Goal: Information Seeking & Learning: Learn about a topic

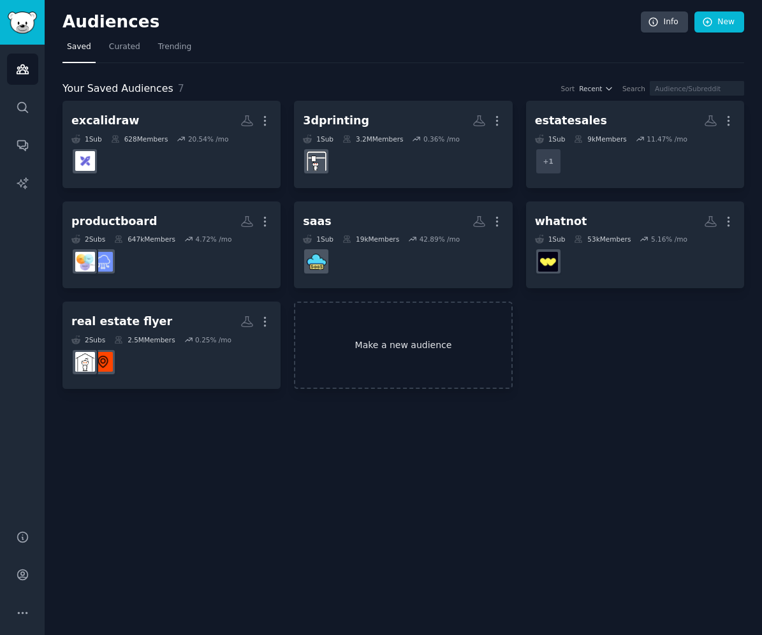
click at [408, 334] on link "Make a new audience" at bounding box center [403, 344] width 218 height 87
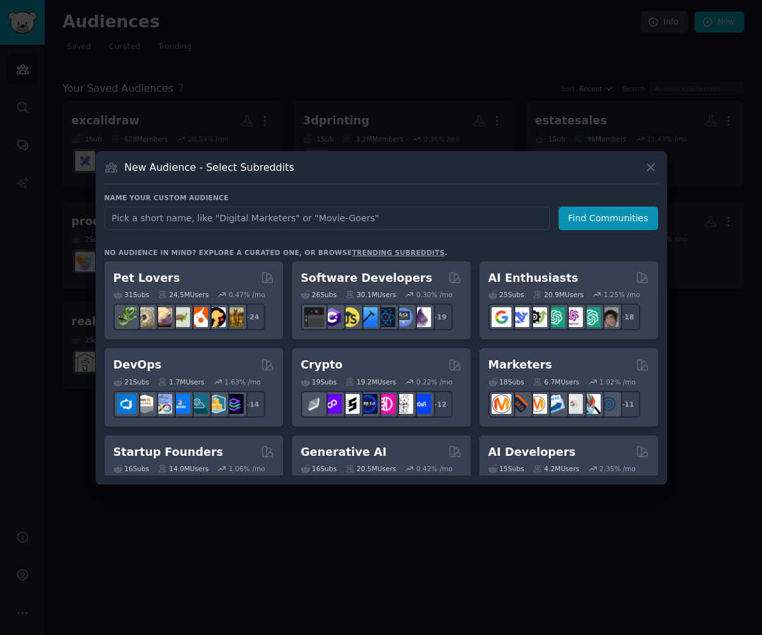
click at [362, 223] on input "text" at bounding box center [327, 218] width 445 height 24
type input "w"
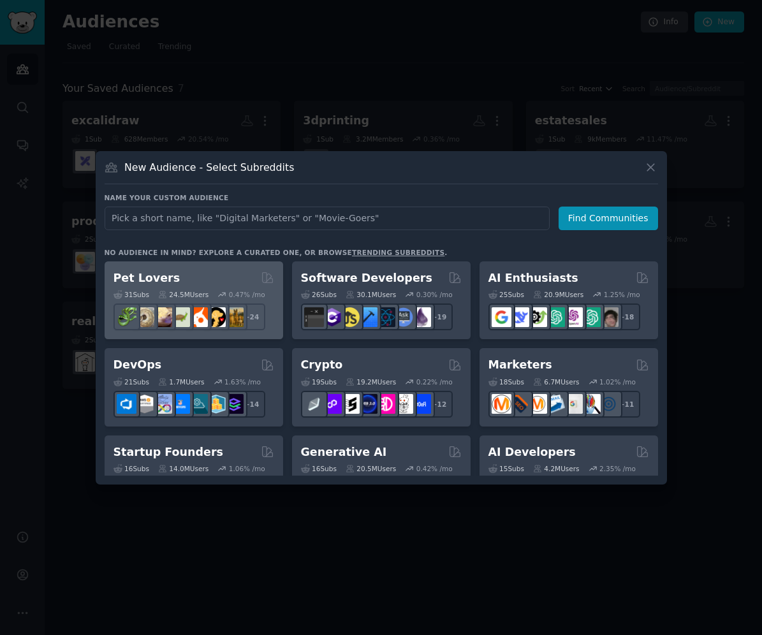
click at [199, 292] on div "24.5M Users" at bounding box center [183, 294] width 50 height 9
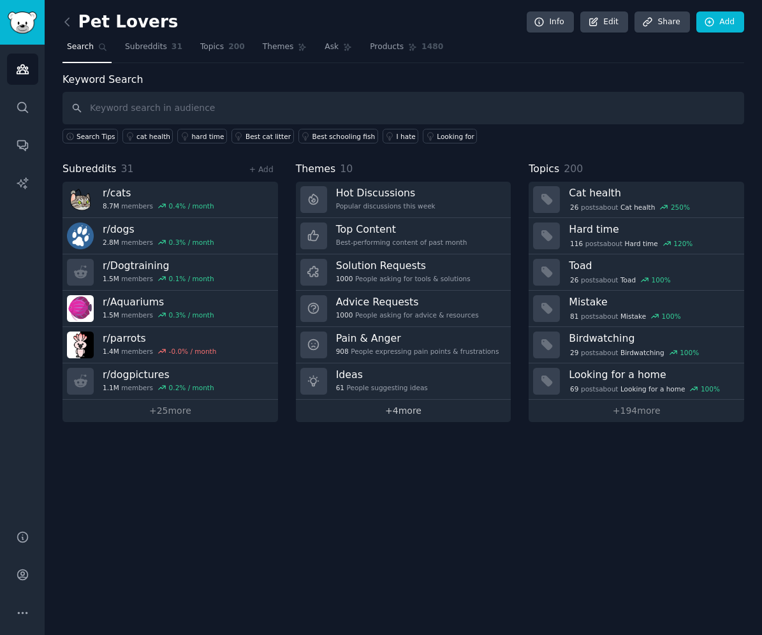
click at [392, 409] on link "+ 4 more" at bounding box center [403, 411] width 215 height 22
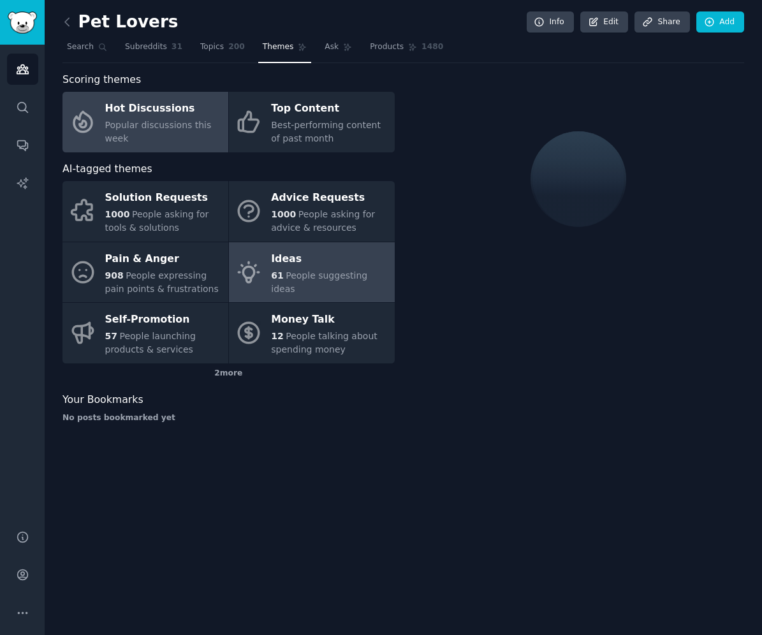
click at [300, 281] on span "People suggesting ideas" at bounding box center [319, 282] width 96 height 24
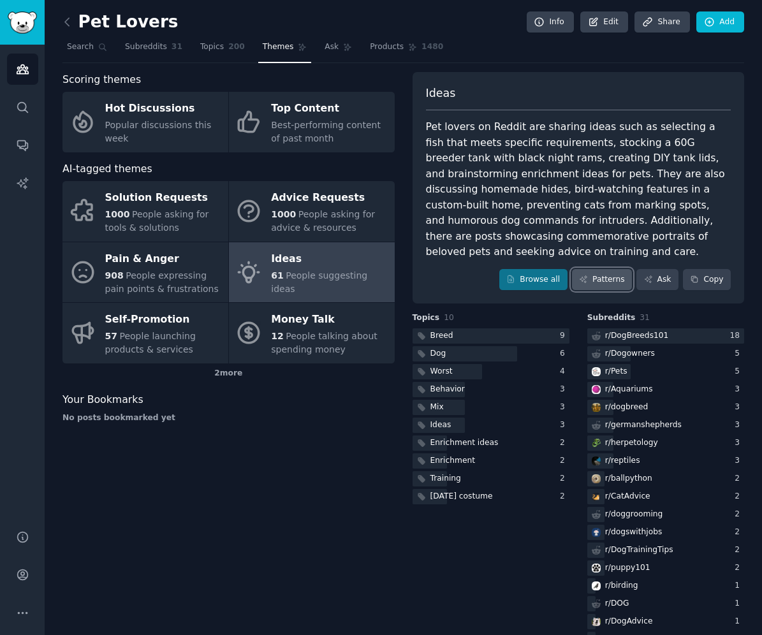
click at [593, 280] on link "Patterns" at bounding box center [602, 280] width 60 height 22
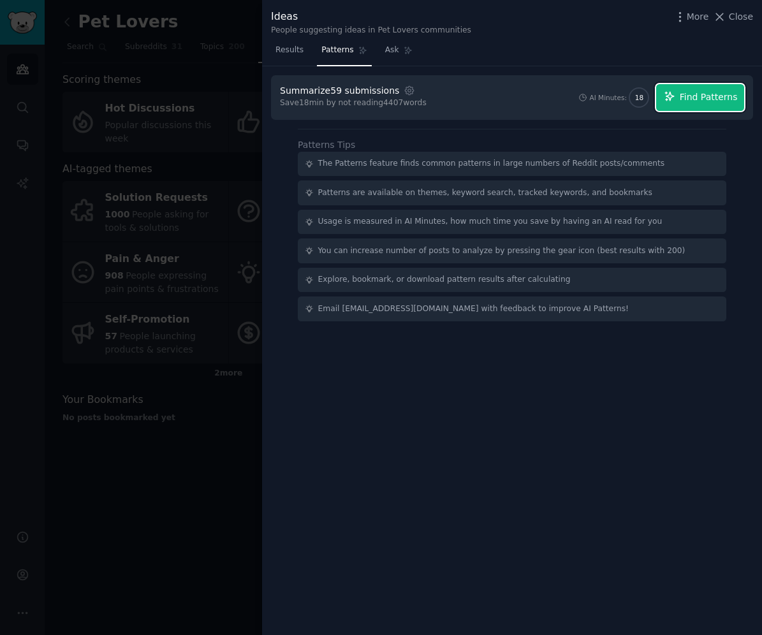
click at [735, 96] on span "Find Patterns" at bounding box center [708, 96] width 58 height 13
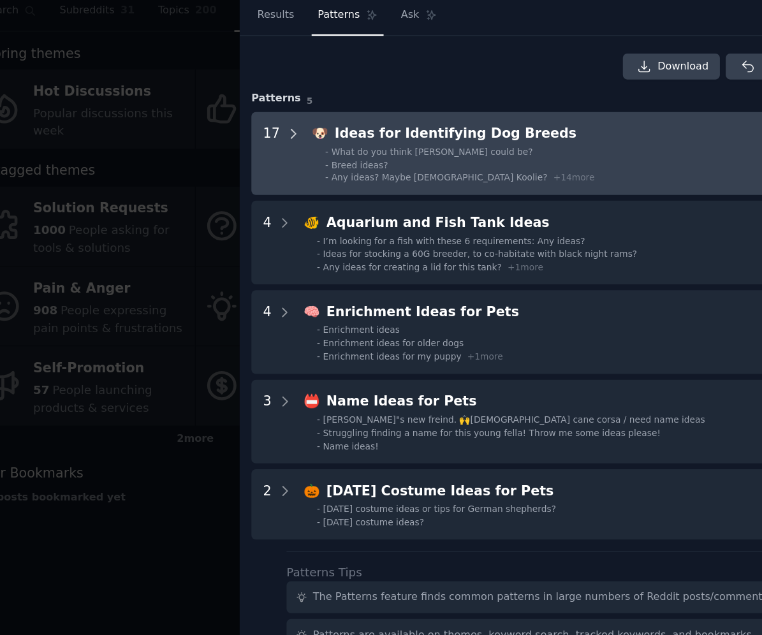
click at [301, 142] on icon at bounding box center [302, 140] width 11 height 11
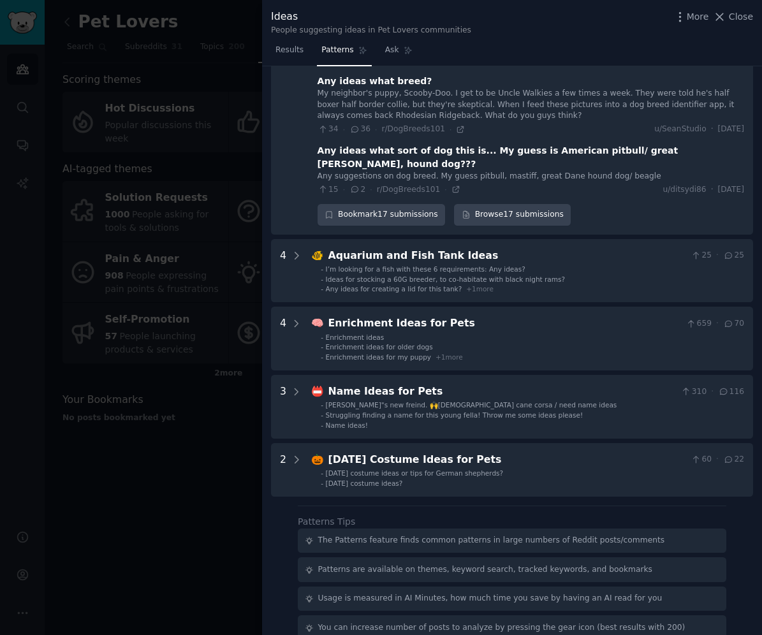
scroll to position [899, 0]
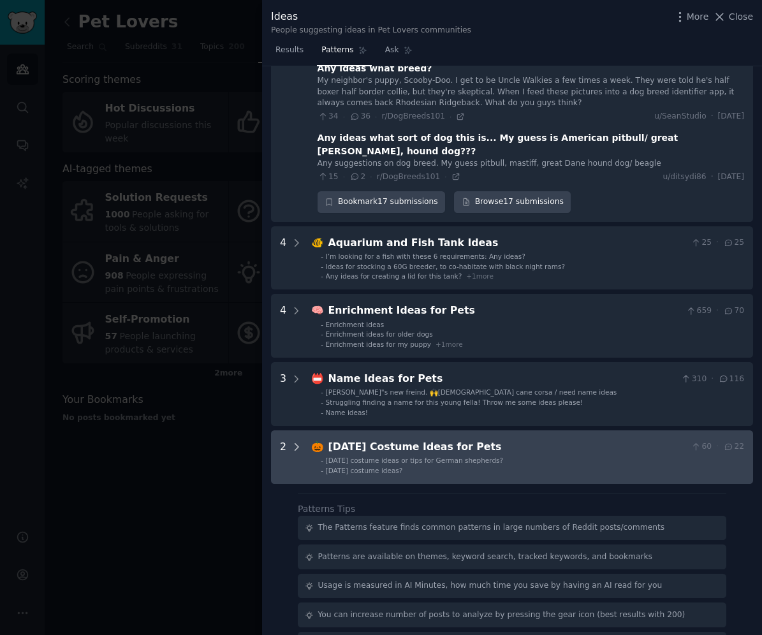
click at [297, 444] on icon at bounding box center [296, 447] width 3 height 6
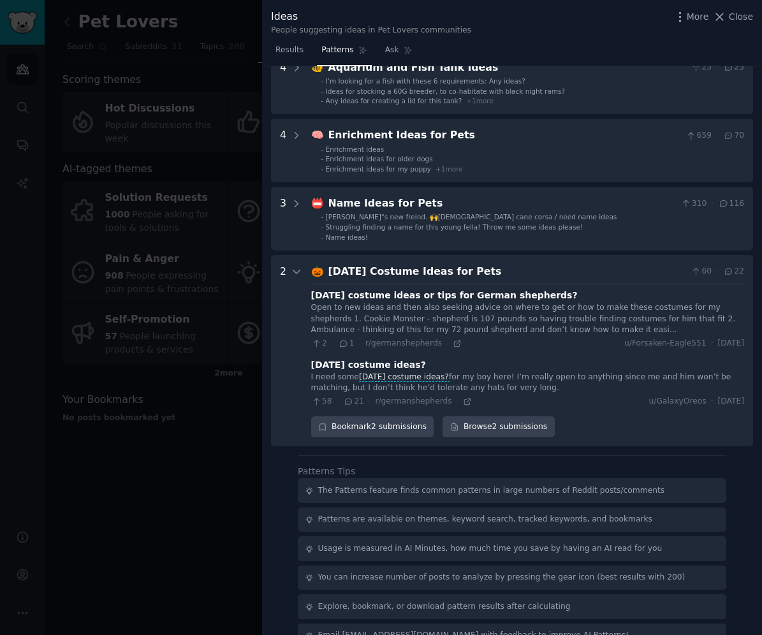
scroll to position [1076, 0]
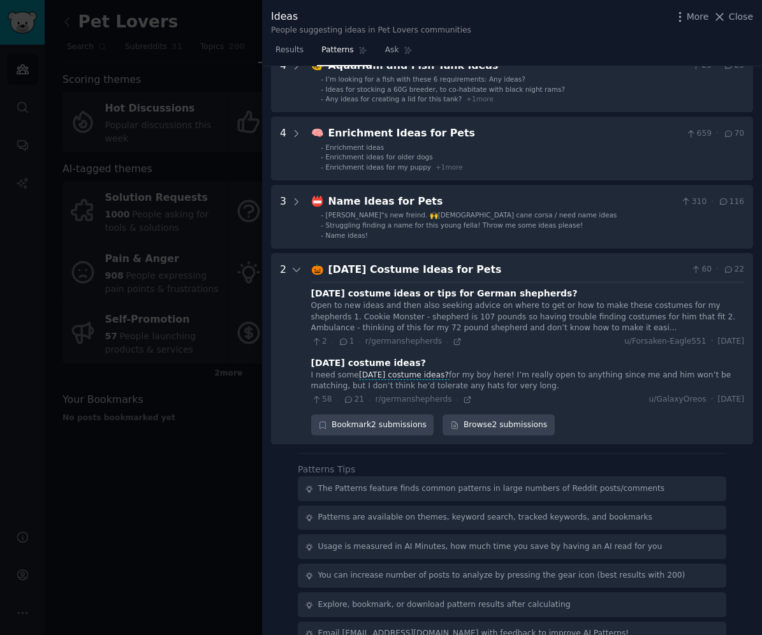
click at [229, 463] on div at bounding box center [381, 317] width 762 height 635
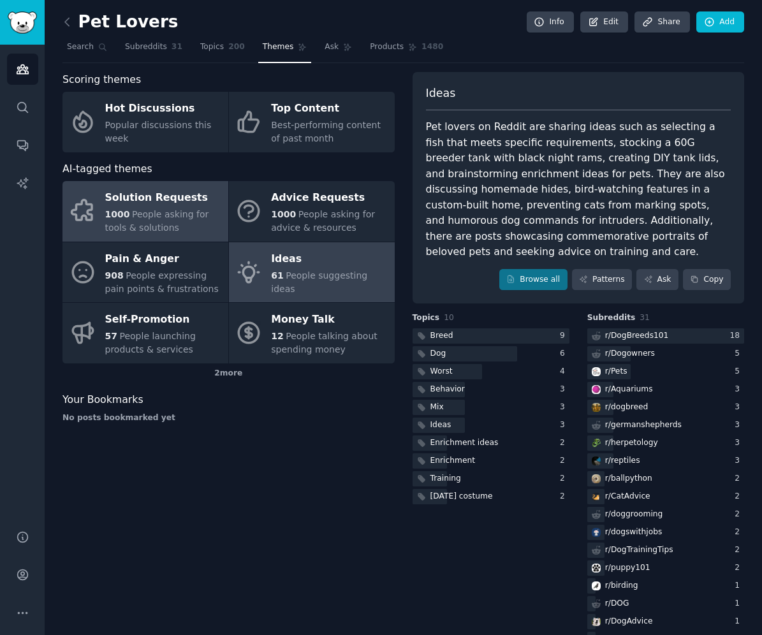
click at [178, 203] on div "Solution Requests" at bounding box center [163, 198] width 117 height 20
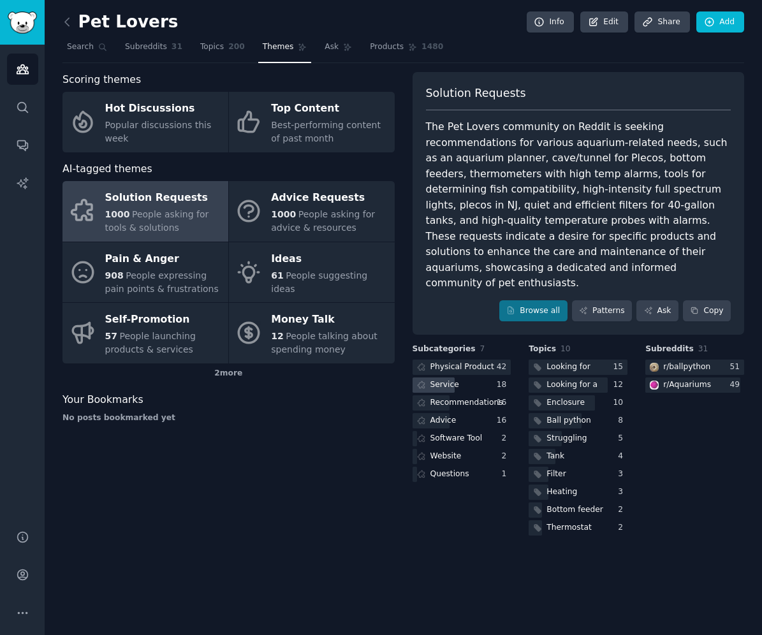
click at [452, 379] on div "Service" at bounding box center [444, 384] width 29 height 11
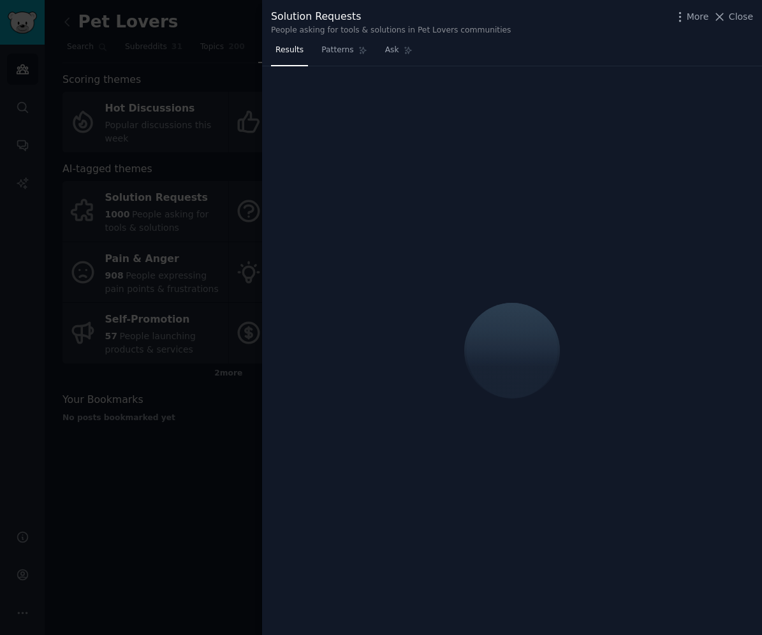
click at [174, 460] on div at bounding box center [381, 317] width 762 height 635
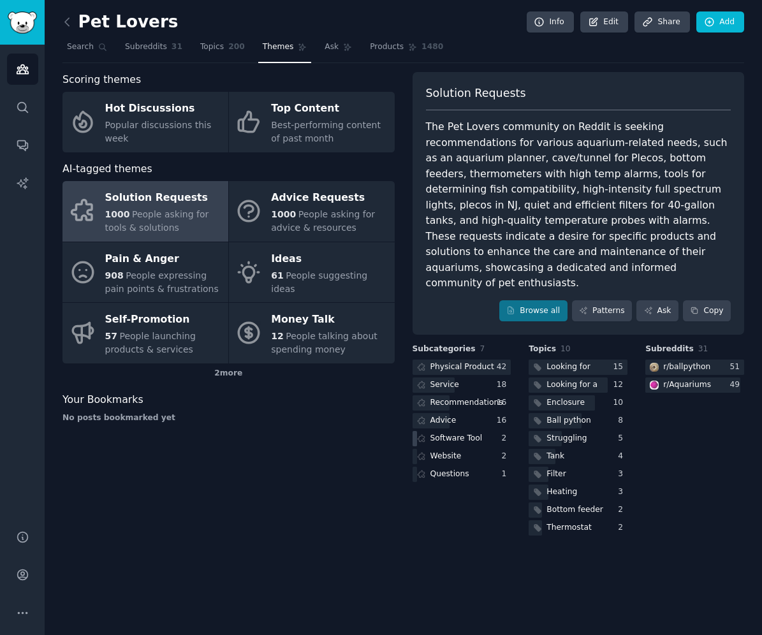
click at [439, 433] on div "Software Tool" at bounding box center [456, 438] width 52 height 11
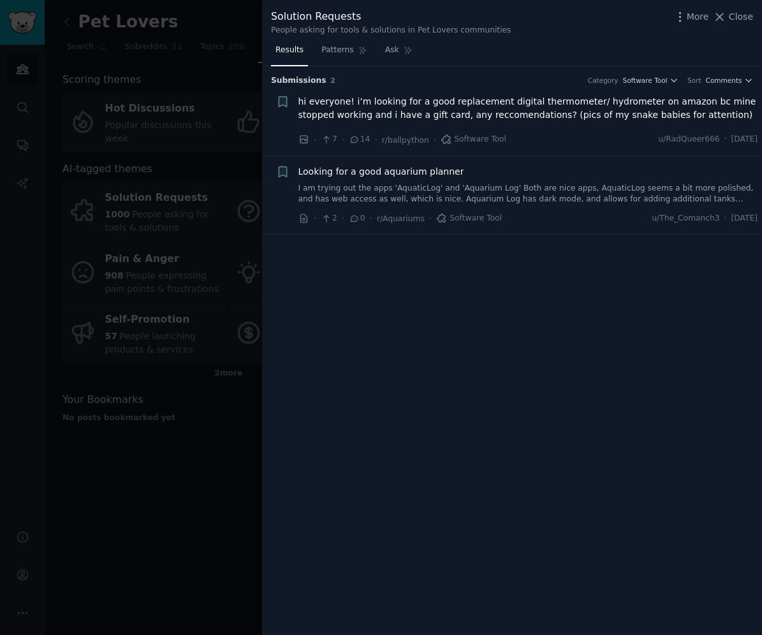
click at [160, 419] on div at bounding box center [381, 317] width 762 height 635
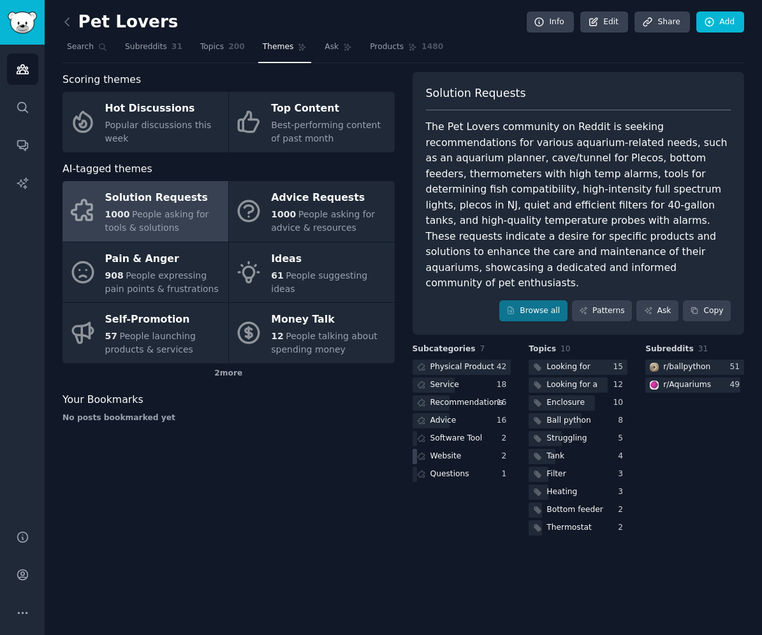
click at [464, 449] on div "Website" at bounding box center [461, 457] width 99 height 16
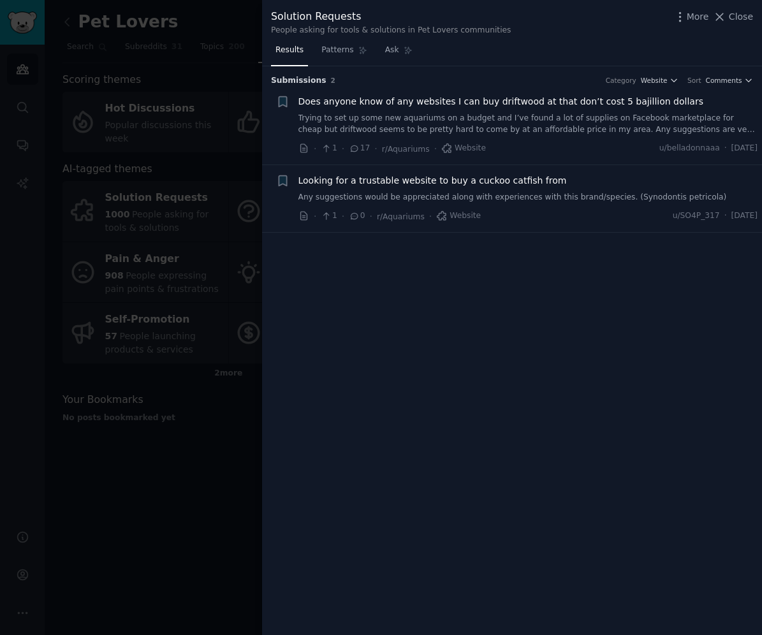
click at [156, 427] on div at bounding box center [381, 317] width 762 height 635
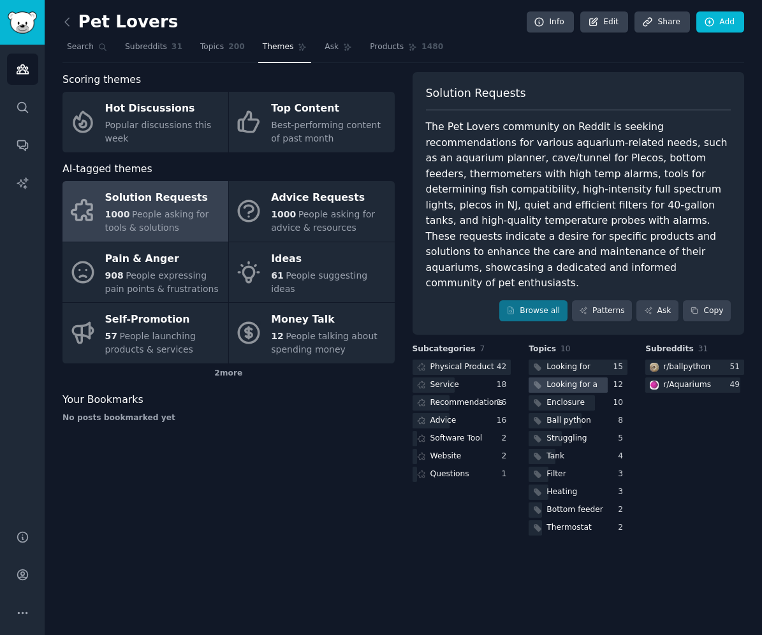
click at [565, 379] on div "Looking for a" at bounding box center [571, 384] width 51 height 11
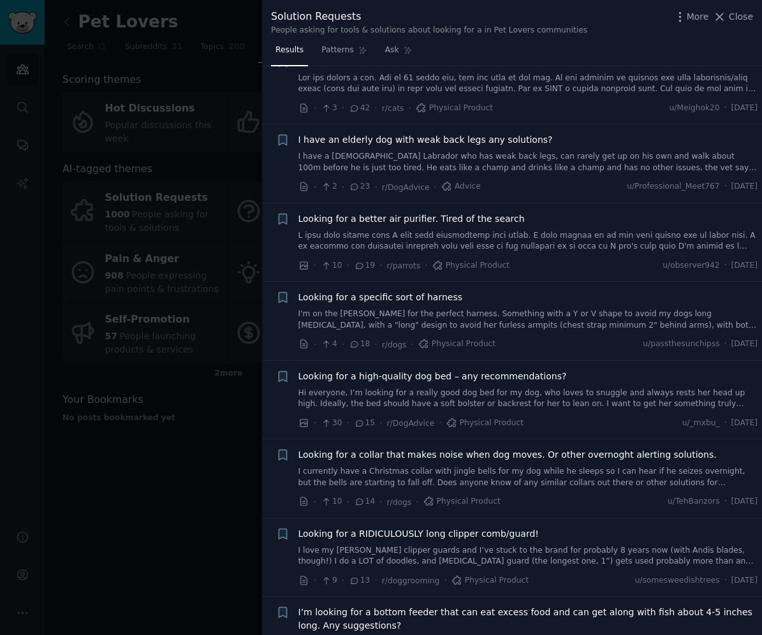
scroll to position [126, 0]
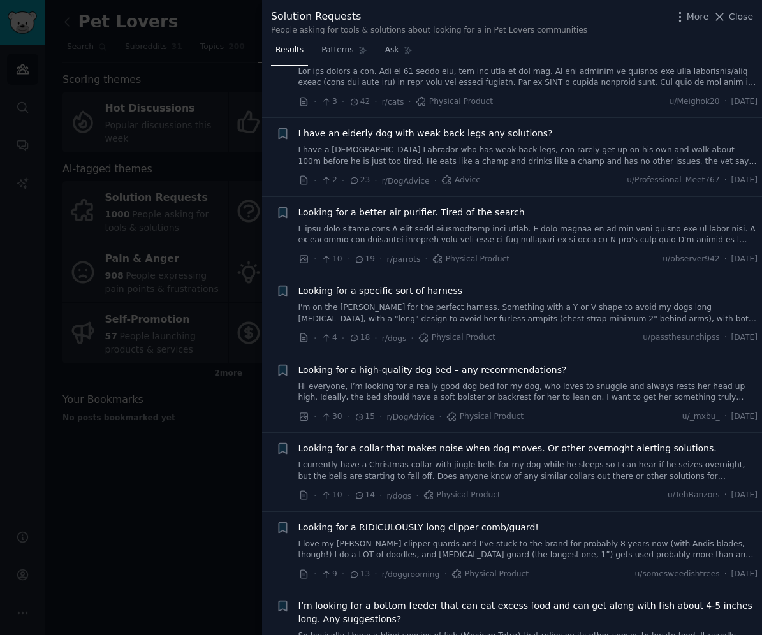
click at [193, 491] on div at bounding box center [381, 317] width 762 height 635
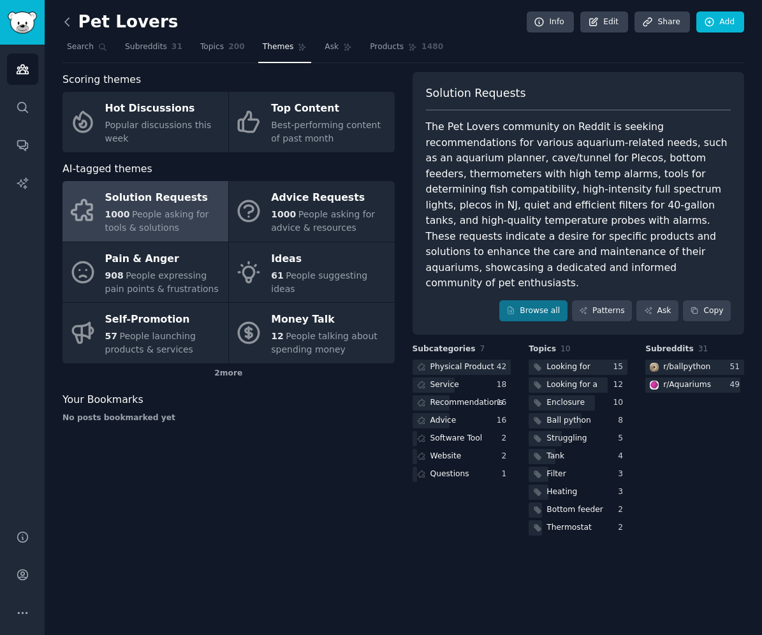
click at [66, 25] on icon at bounding box center [67, 21] width 13 height 13
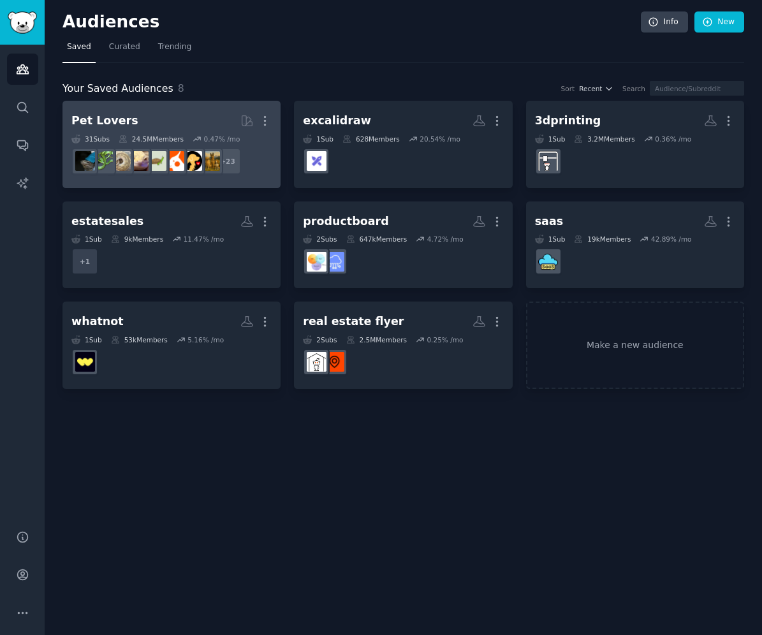
click at [203, 120] on h2 "Pet Lovers Curated by GummySearch More" at bounding box center [171, 121] width 200 height 22
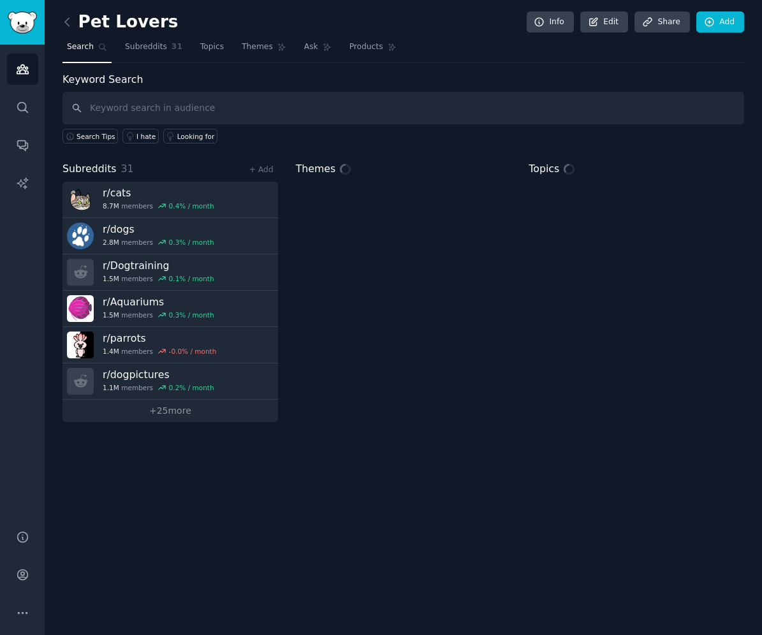
click at [296, 112] on input "text" at bounding box center [402, 108] width 681 height 33
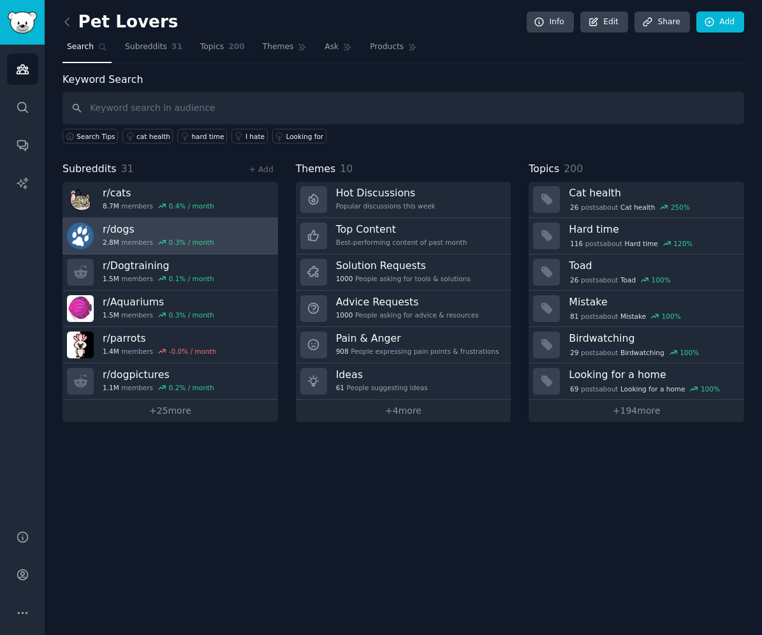
click at [147, 233] on h3 "r/ dogs" at bounding box center [159, 228] width 112 height 13
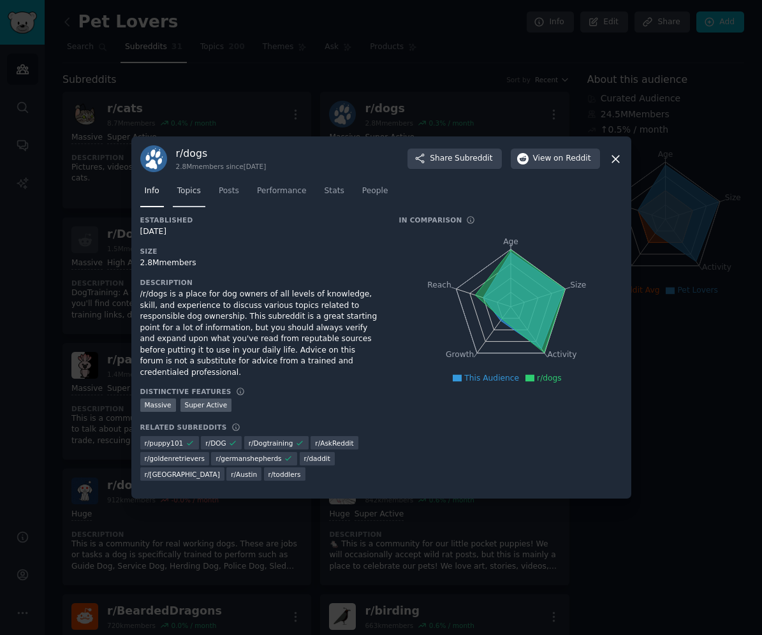
click at [187, 196] on span "Topics" at bounding box center [189, 190] width 24 height 11
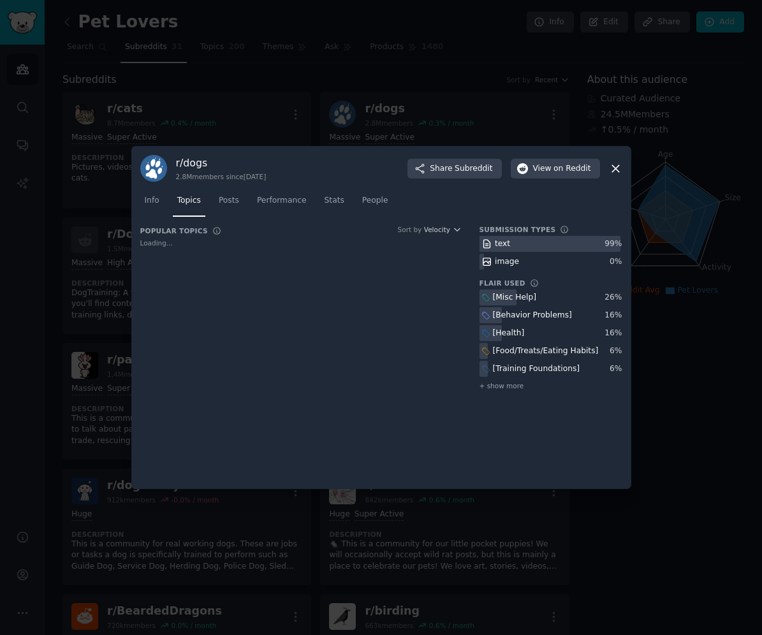
click at [611, 171] on icon at bounding box center [615, 168] width 13 height 13
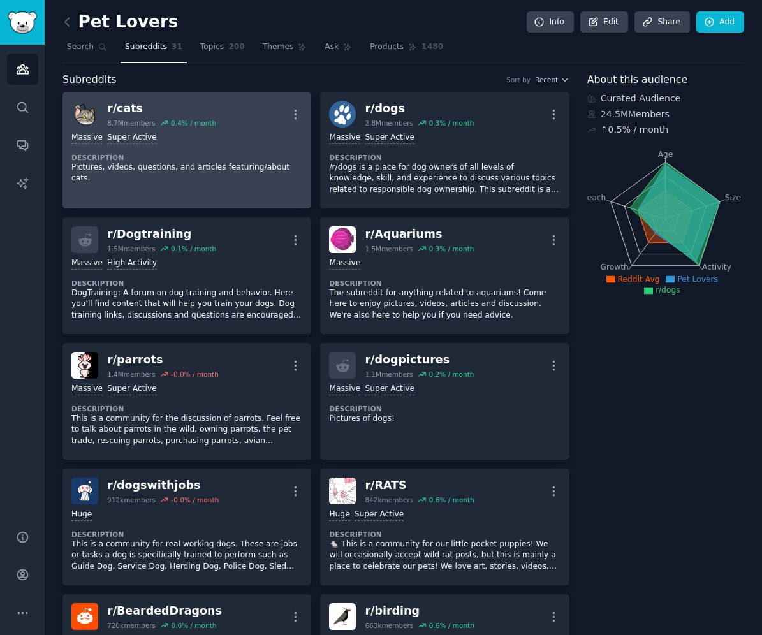
drag, startPoint x: 445, startPoint y: 184, endPoint x: 210, endPoint y: 203, distance: 235.3
click at [229, 159] on dt "Description" at bounding box center [186, 157] width 231 height 9
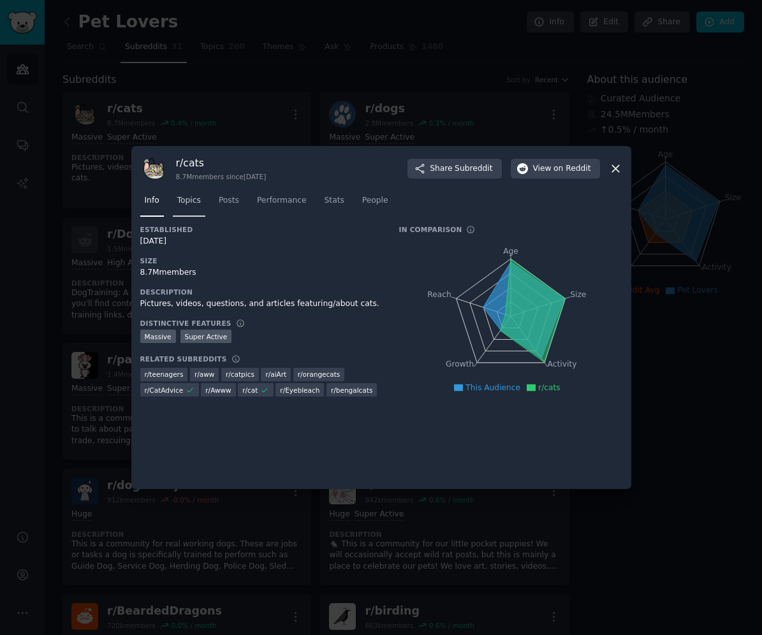
click at [194, 199] on span "Topics" at bounding box center [189, 200] width 24 height 11
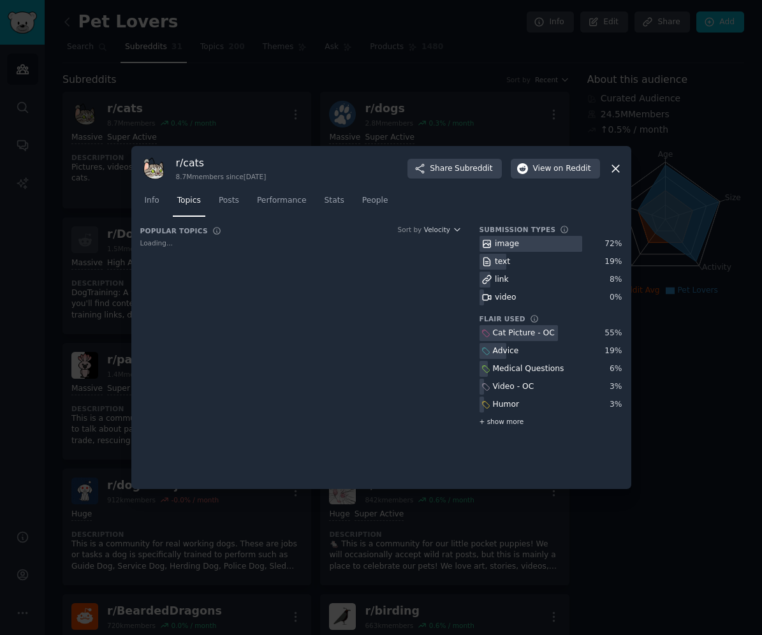
click at [503, 421] on span "+ show more" at bounding box center [501, 421] width 45 height 9
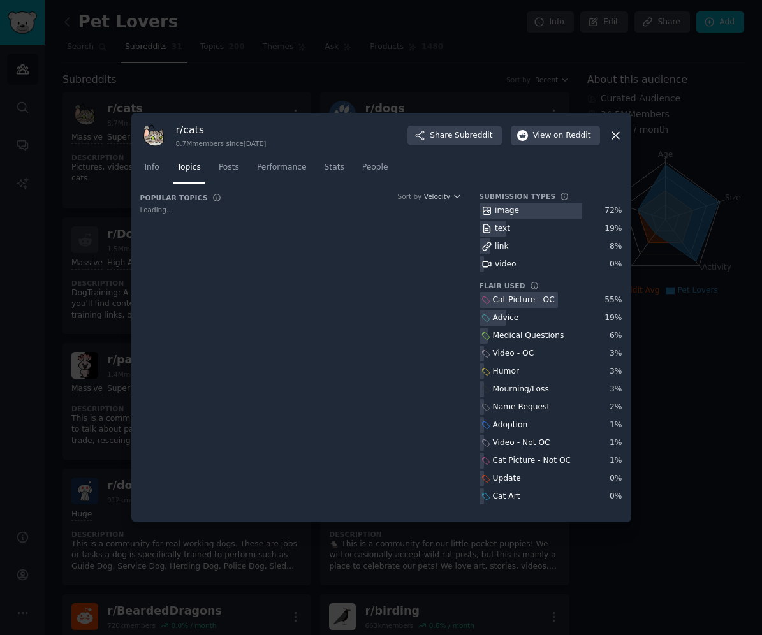
click at [502, 498] on div "Cat Art" at bounding box center [506, 496] width 27 height 11
click at [500, 455] on div "Cat Picture - Not OC" at bounding box center [532, 460] width 78 height 11
click at [623, 131] on div "r/ cats 8.7M members since [DATE] Share Subreddit View on Reddit Info Topics Po…" at bounding box center [381, 317] width 500 height 409
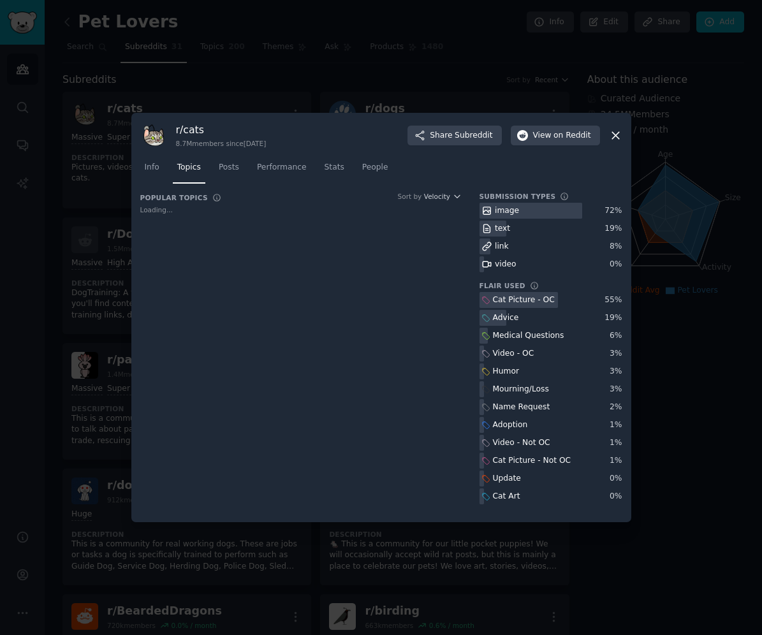
click at [616, 140] on icon at bounding box center [615, 135] width 13 height 13
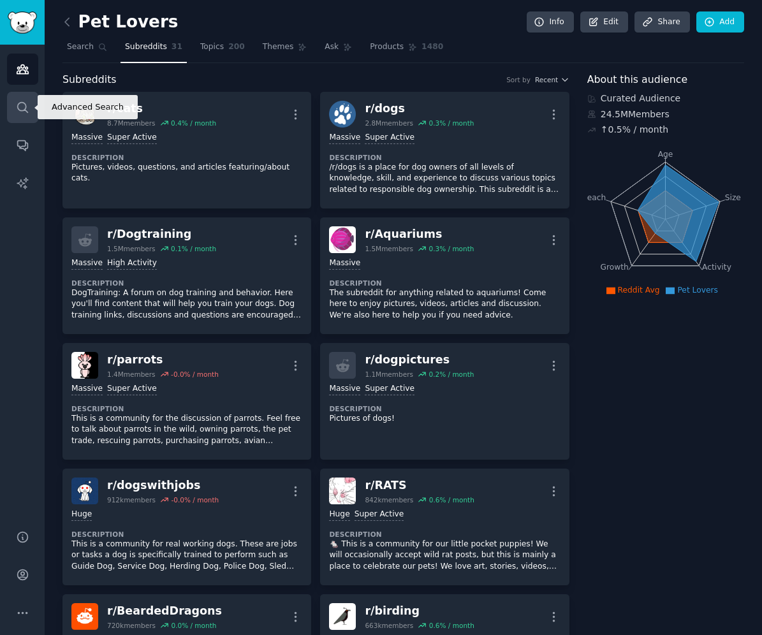
click at [25, 101] on icon "Sidebar" at bounding box center [22, 107] width 13 height 13
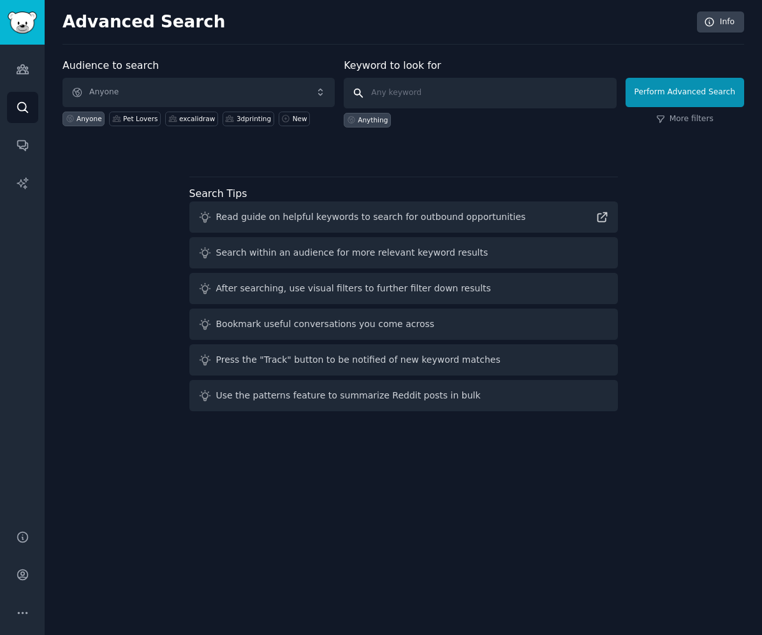
click at [400, 86] on input "text" at bounding box center [480, 93] width 272 height 31
type input "cat art"
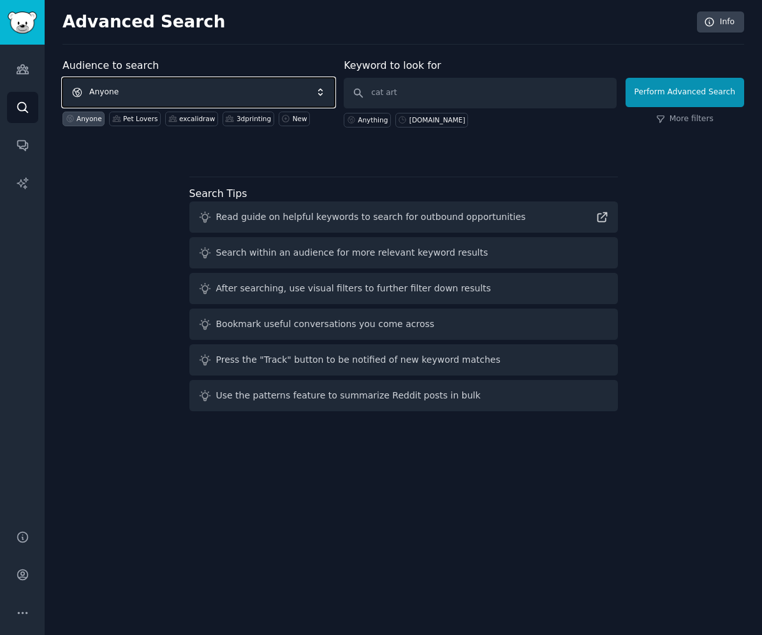
click at [286, 89] on span "Anyone" at bounding box center [198, 92] width 272 height 29
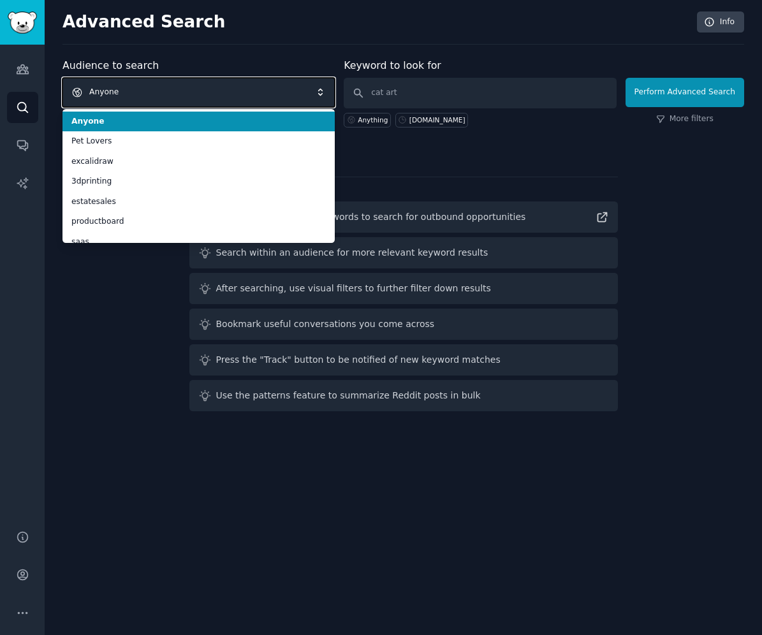
click at [286, 90] on span "Anyone" at bounding box center [198, 92] width 272 height 29
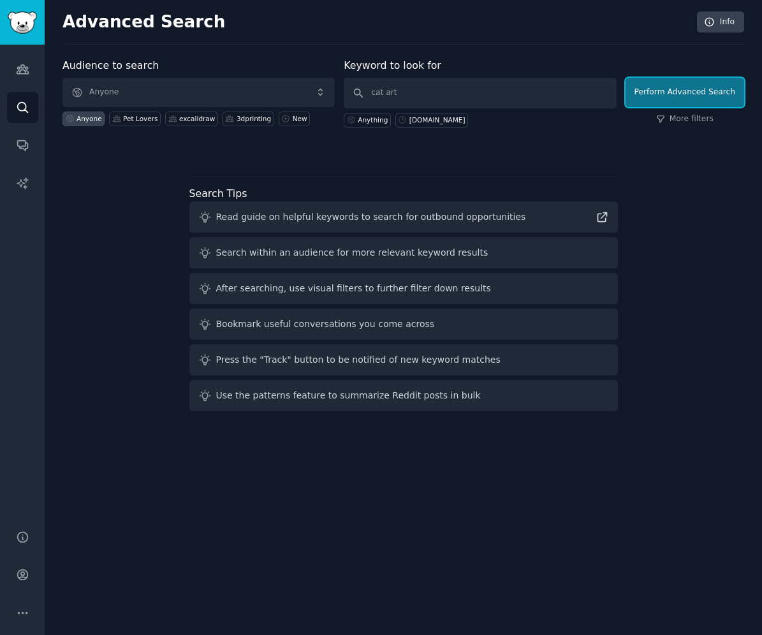
click at [656, 98] on button "Perform Advanced Search" at bounding box center [684, 92] width 119 height 29
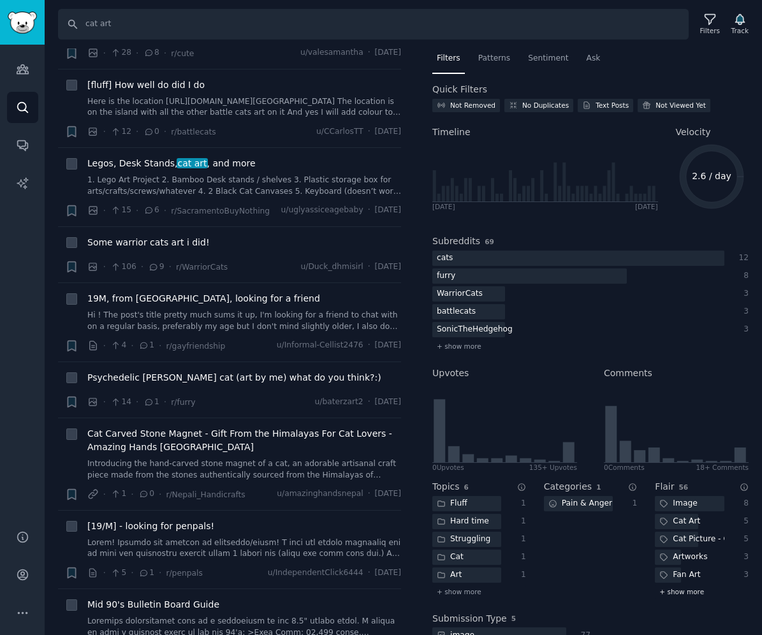
scroll to position [850, 0]
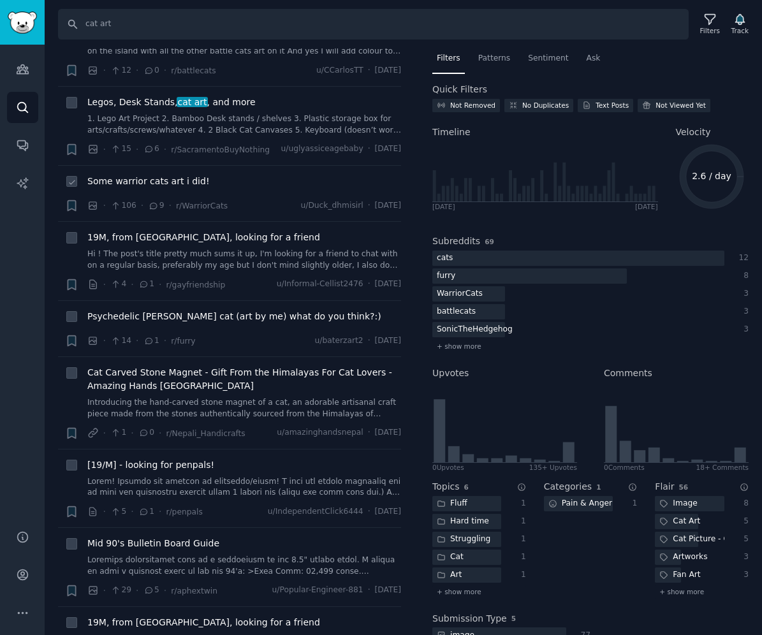
click at [168, 177] on span "Some warrior cats art i did!" at bounding box center [148, 181] width 122 height 13
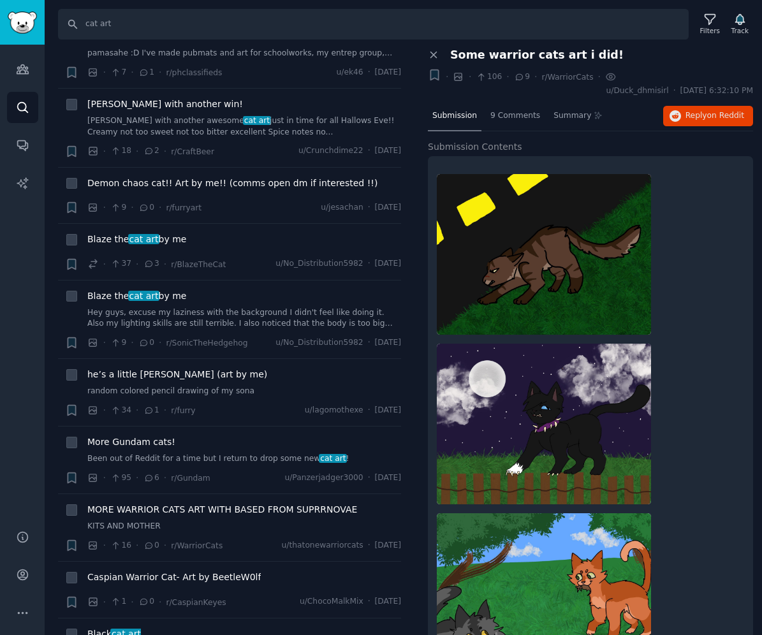
scroll to position [3596, 0]
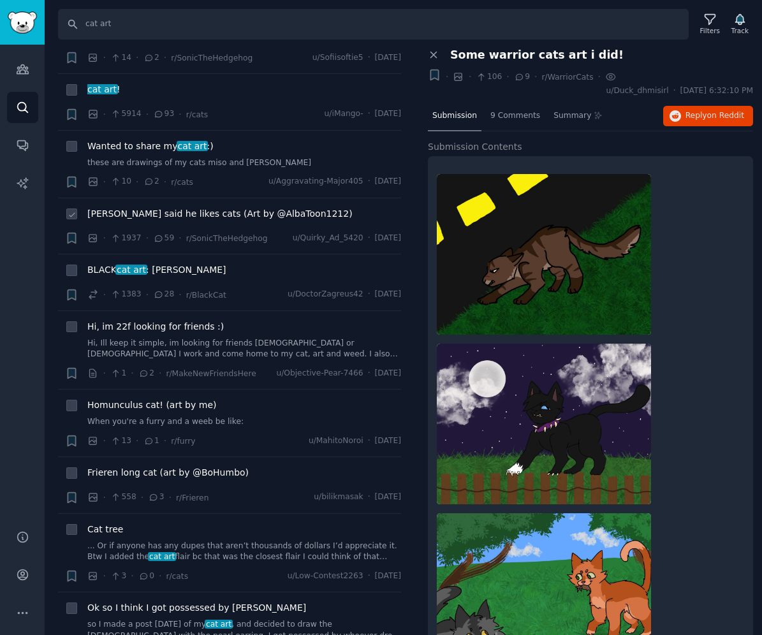
click at [218, 216] on span "[PERSON_NAME] said he likes cats (Art by @AlbaToon1212)" at bounding box center [219, 213] width 265 height 13
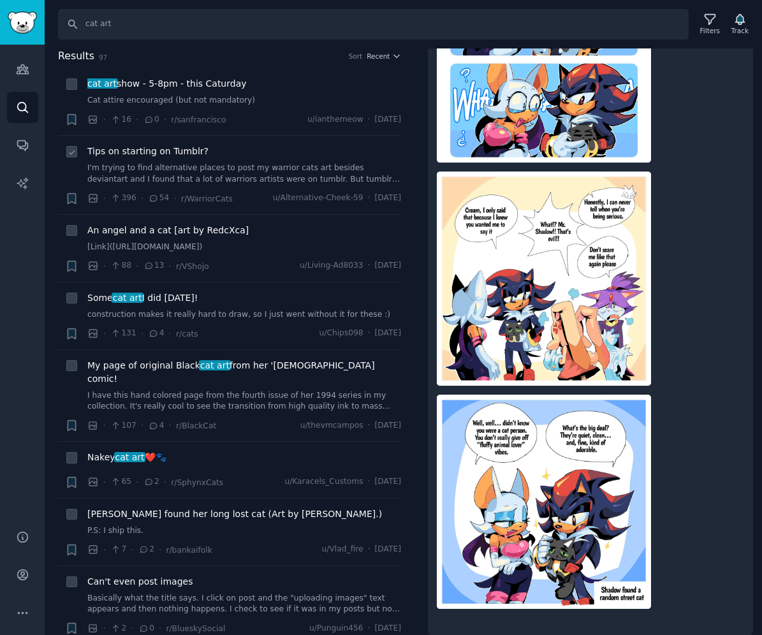
click at [178, 178] on link "I'm trying to find alternative places to post my warrior cats art besides devia…" at bounding box center [244, 174] width 314 height 22
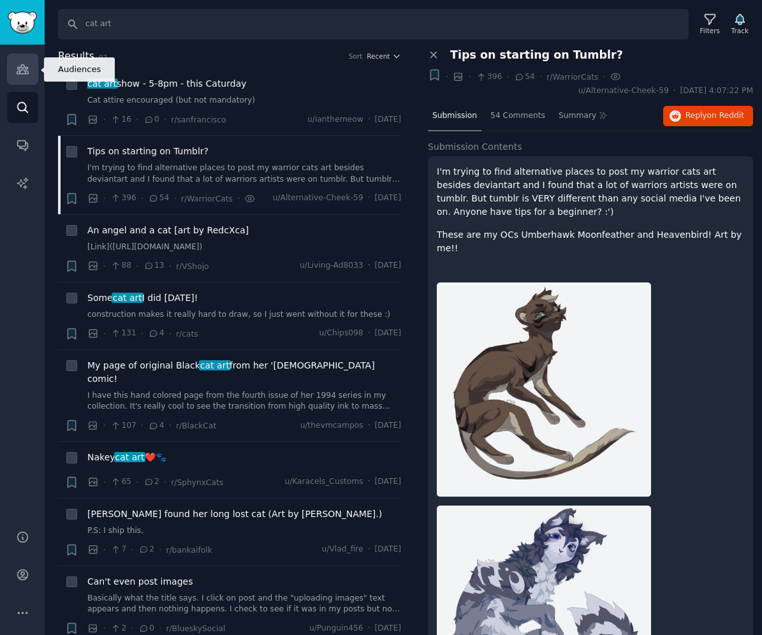
click at [18, 70] on icon "Sidebar" at bounding box center [22, 68] width 13 height 13
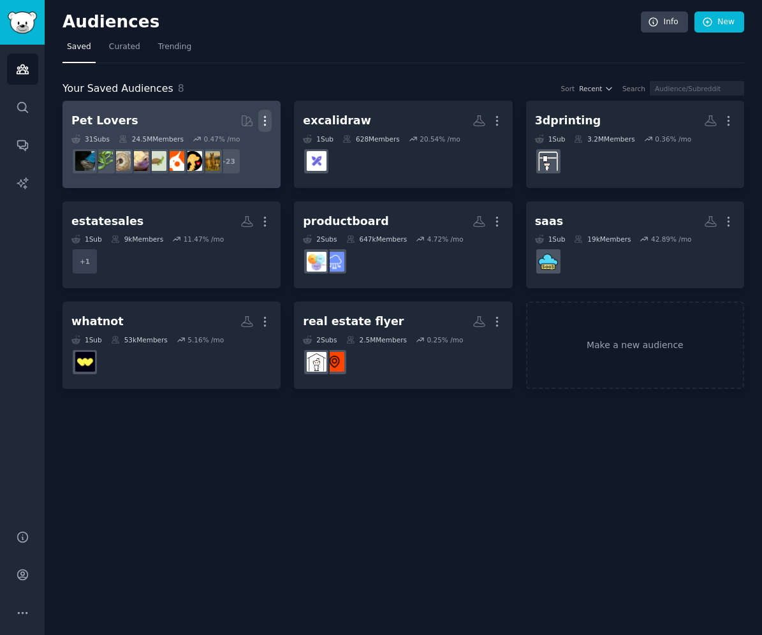
click at [269, 119] on icon "button" at bounding box center [264, 120] width 13 height 13
click at [249, 145] on div "Delete" at bounding box center [221, 147] width 61 height 27
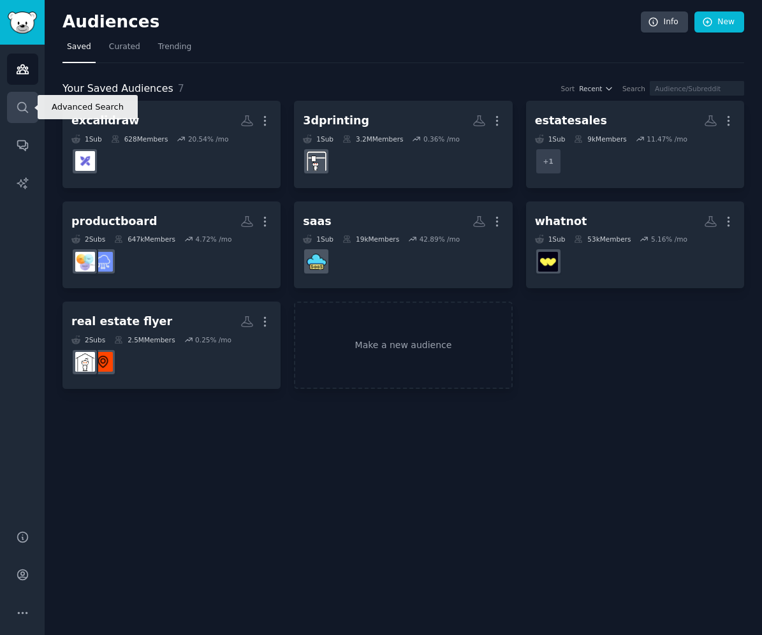
click at [21, 110] on icon "Sidebar" at bounding box center [22, 107] width 10 height 10
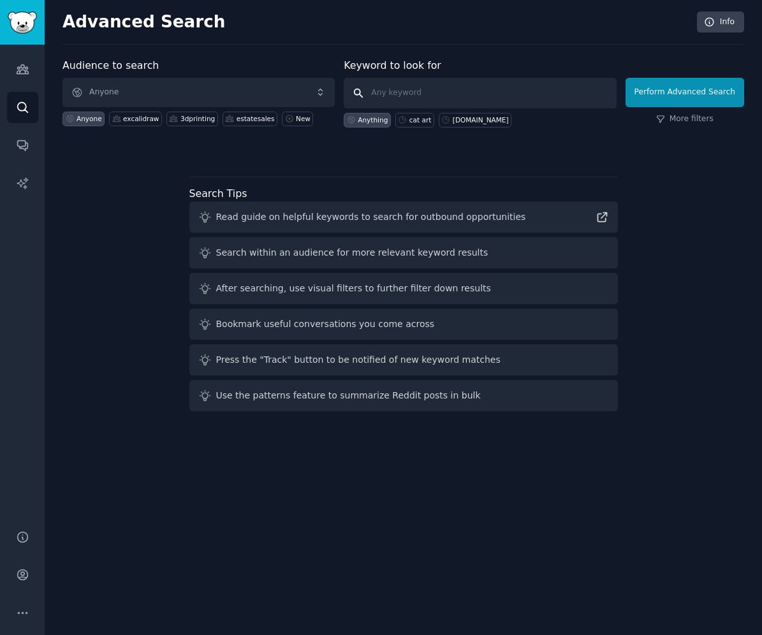
click at [387, 92] on input "text" at bounding box center [480, 93] width 272 height 31
type input "sell on etsy"
click button "Perform Advanced Search" at bounding box center [684, 92] width 119 height 29
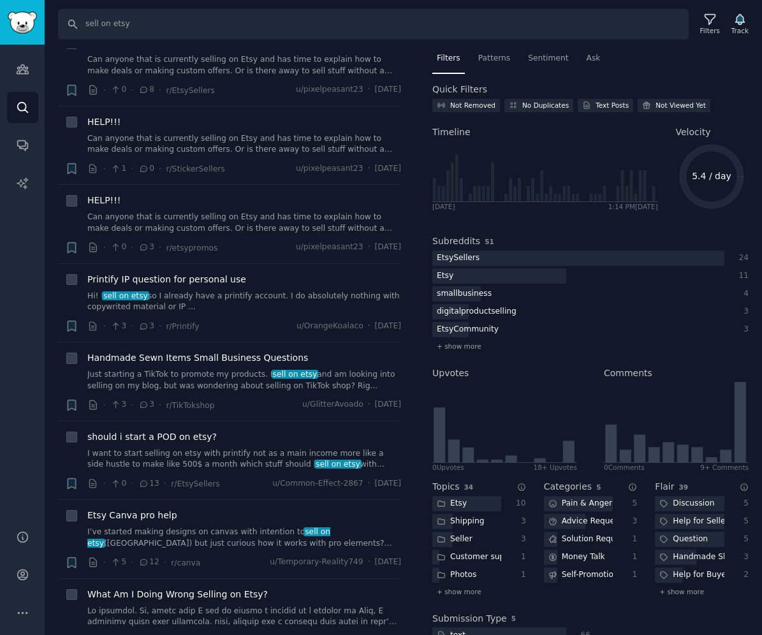
scroll to position [1568, 0]
